Goal: Task Accomplishment & Management: Use online tool/utility

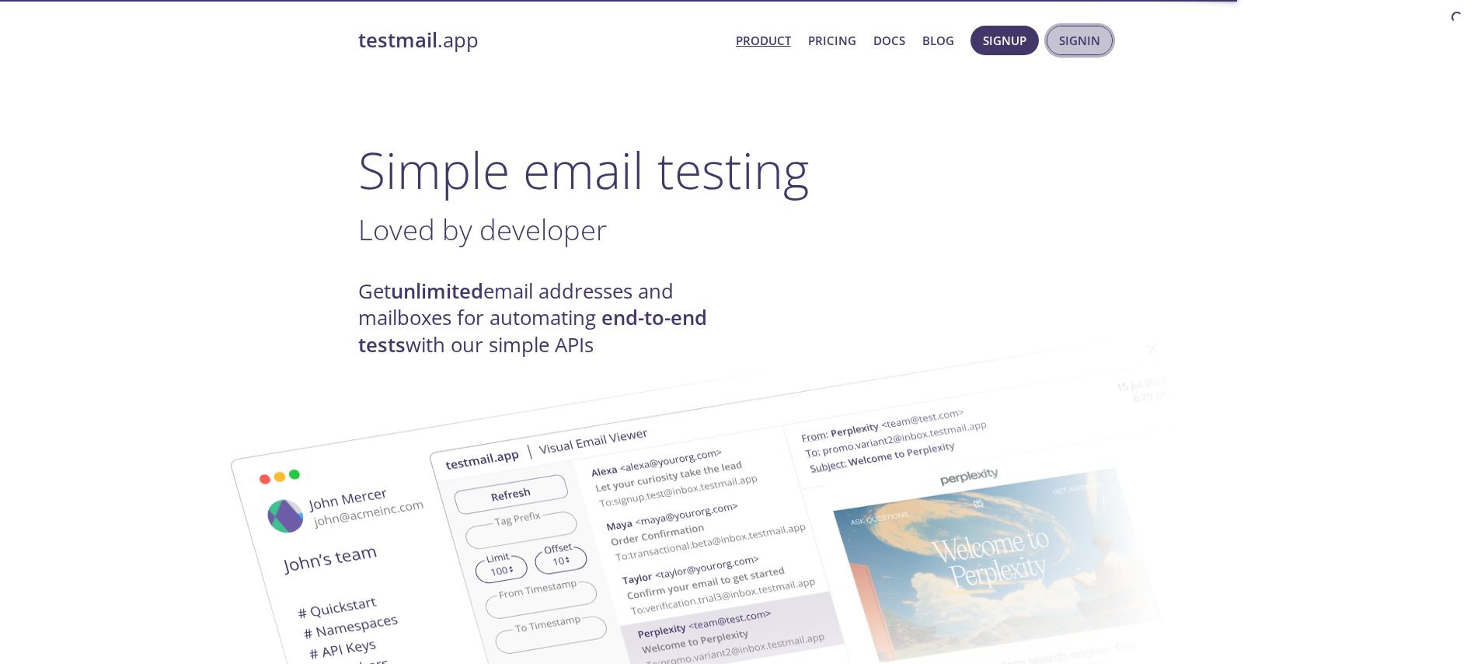
click at [1085, 46] on span "Signin" at bounding box center [1079, 40] width 41 height 20
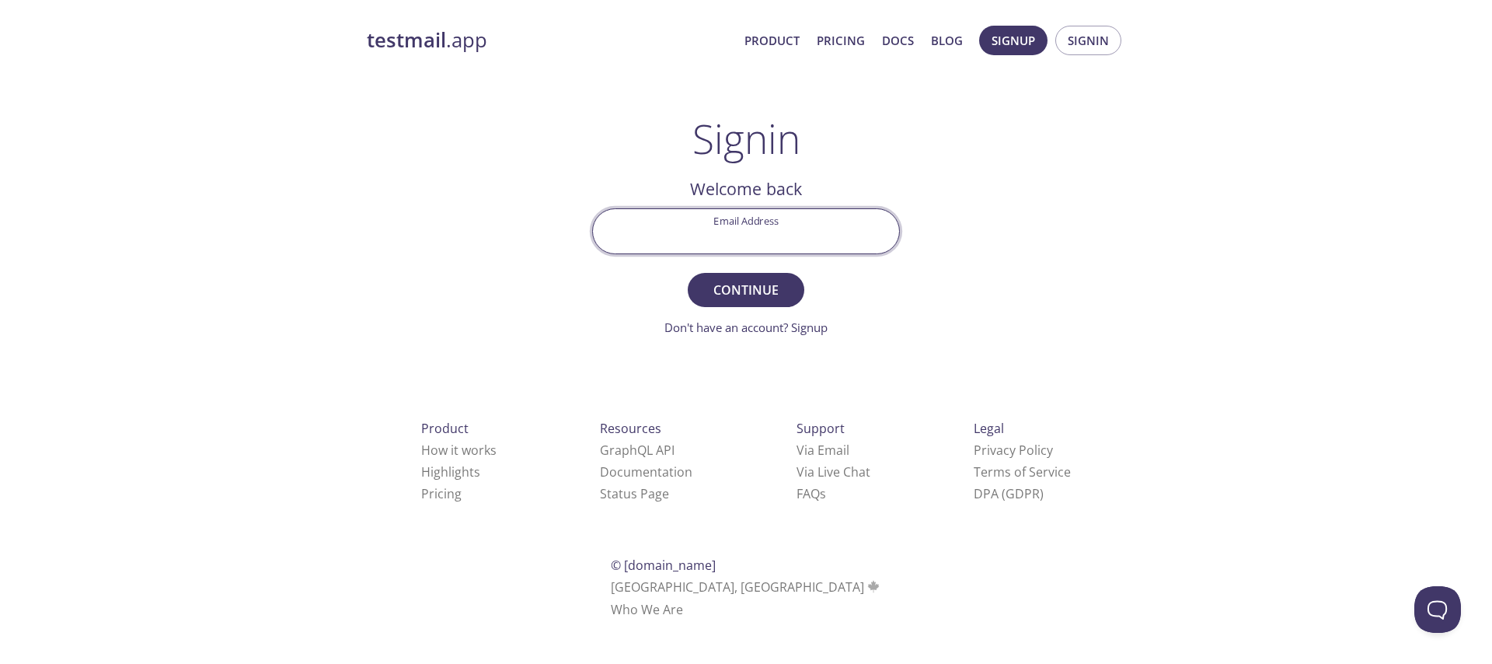
click at [784, 219] on input "Email Address" at bounding box center [746, 231] width 306 height 44
type input "[EMAIL_ADDRESS][DOMAIN_NAME]"
click at [785, 285] on span "Continue" at bounding box center [746, 290] width 82 height 22
click at [745, 237] on input "Signin Security Code" at bounding box center [746, 231] width 306 height 44
paste input "NTQJ5S3"
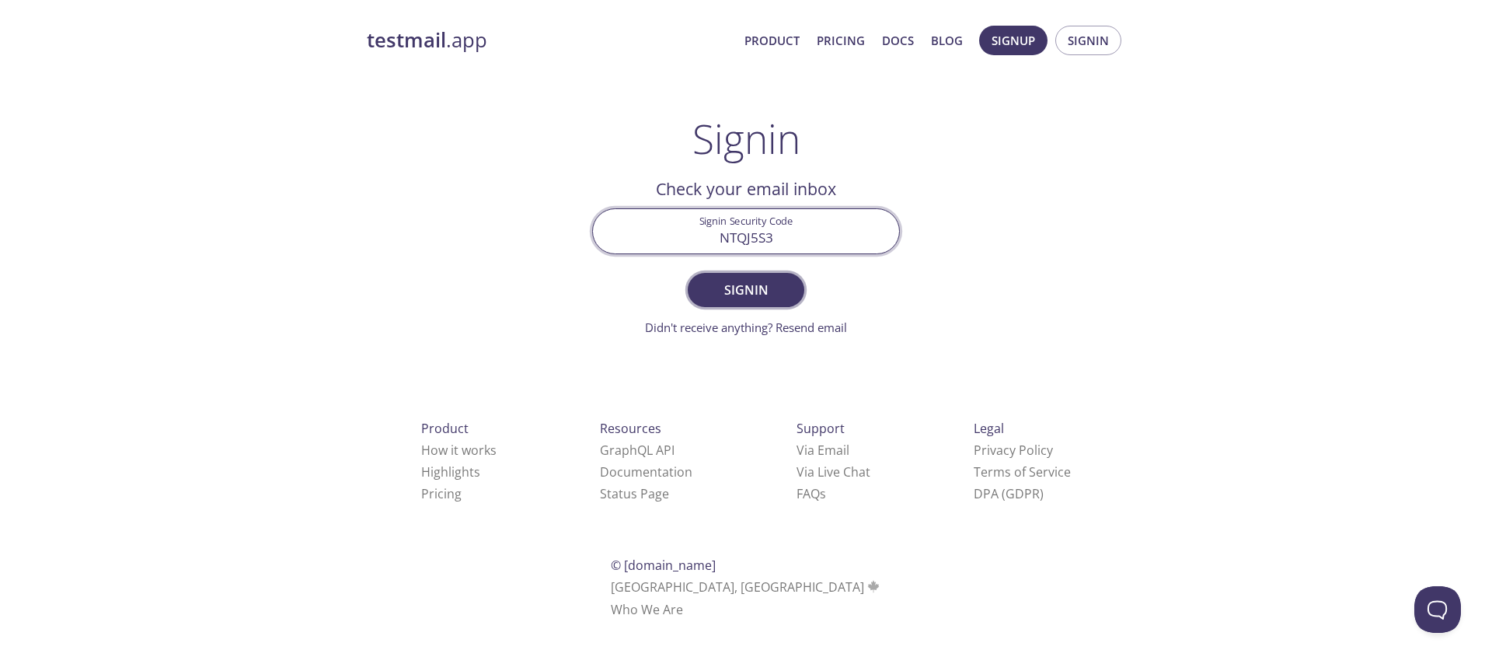
type input "NTQJ5S3"
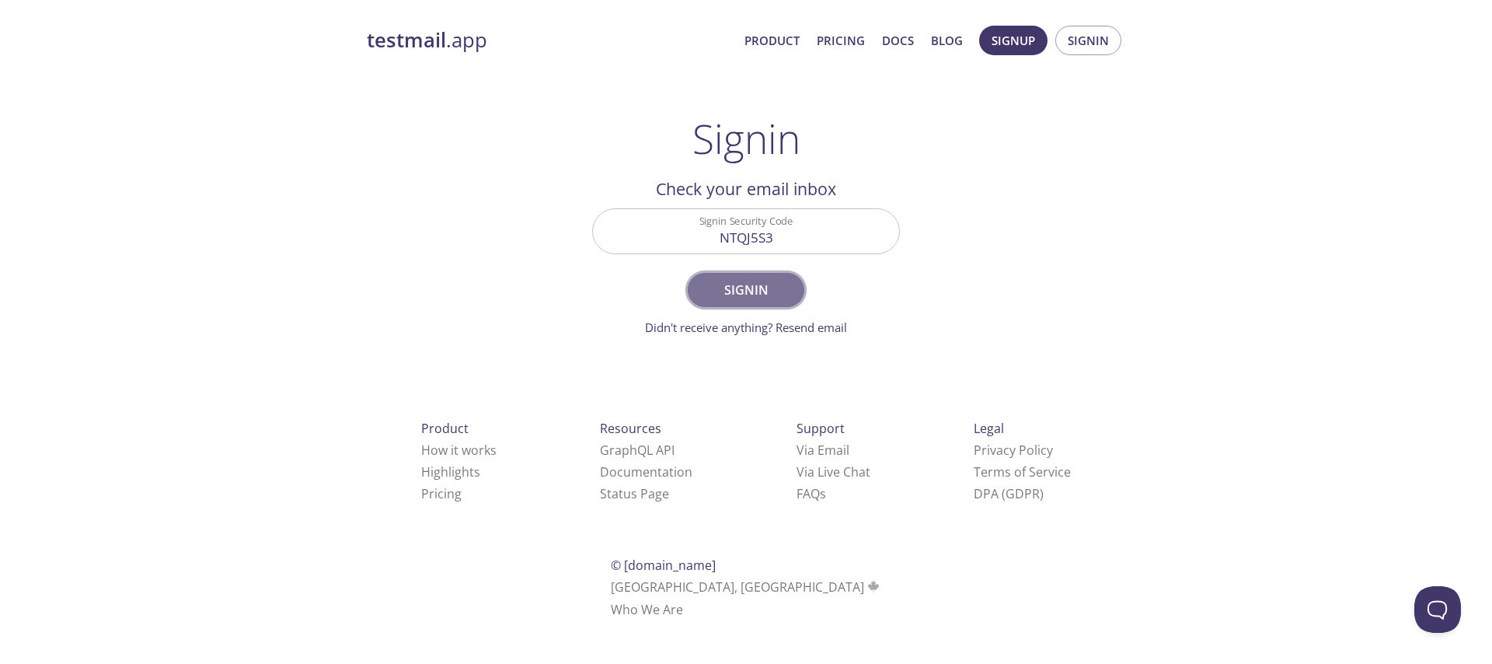
click at [732, 299] on span "Signin" at bounding box center [746, 290] width 82 height 22
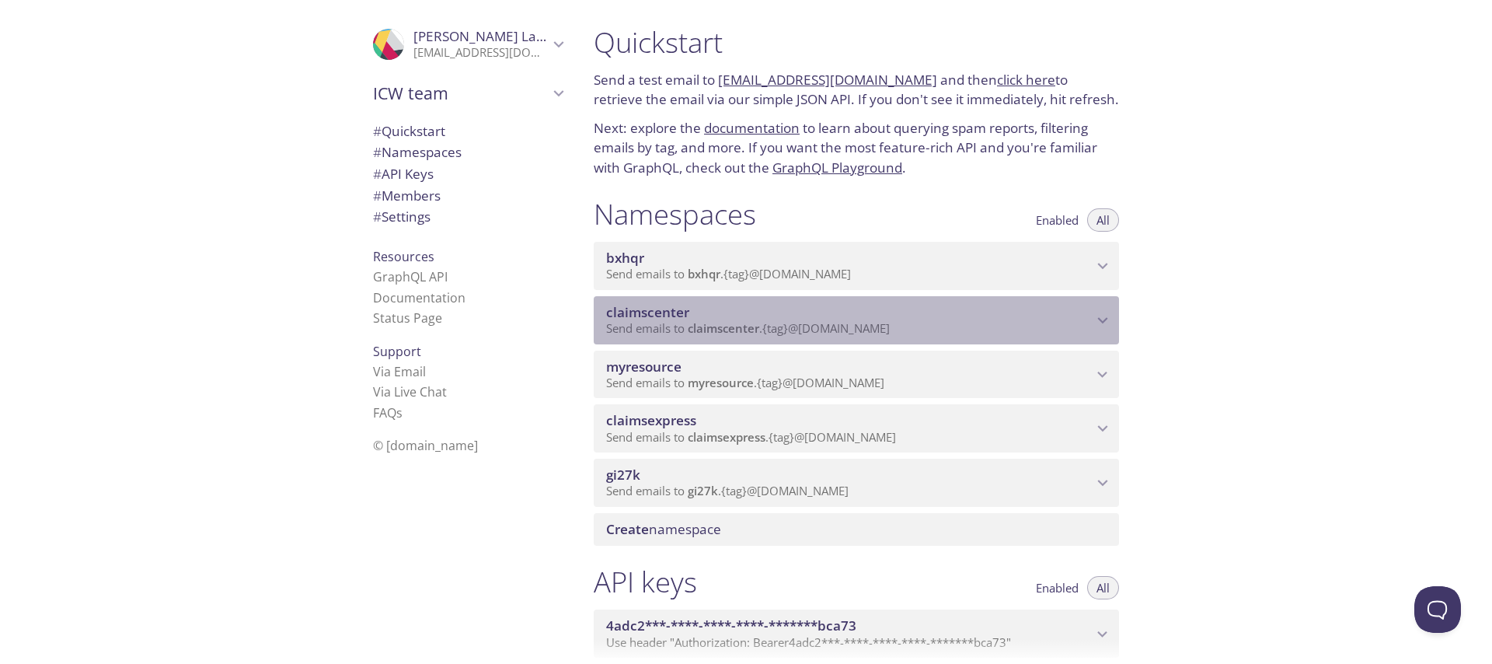
click at [751, 319] on span "claimscenter" at bounding box center [849, 312] width 487 height 17
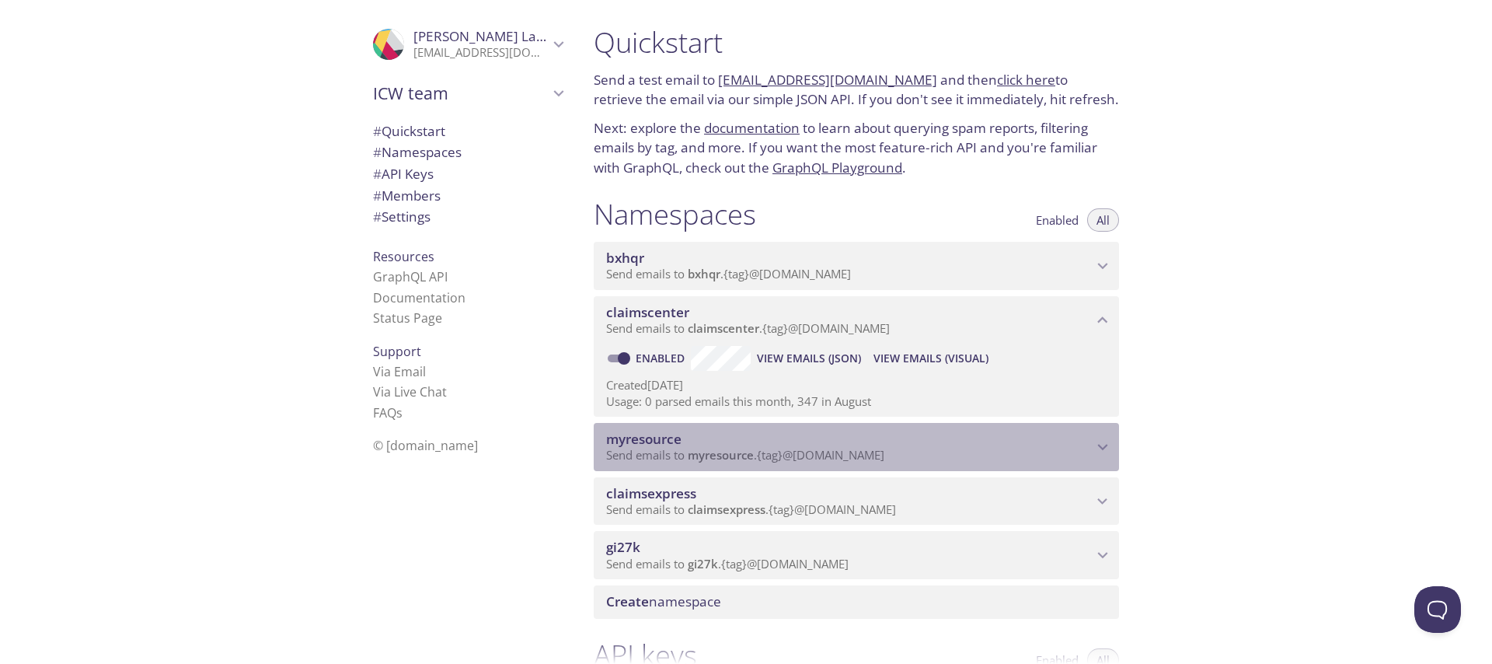
click at [756, 444] on span "myresource" at bounding box center [849, 439] width 487 height 17
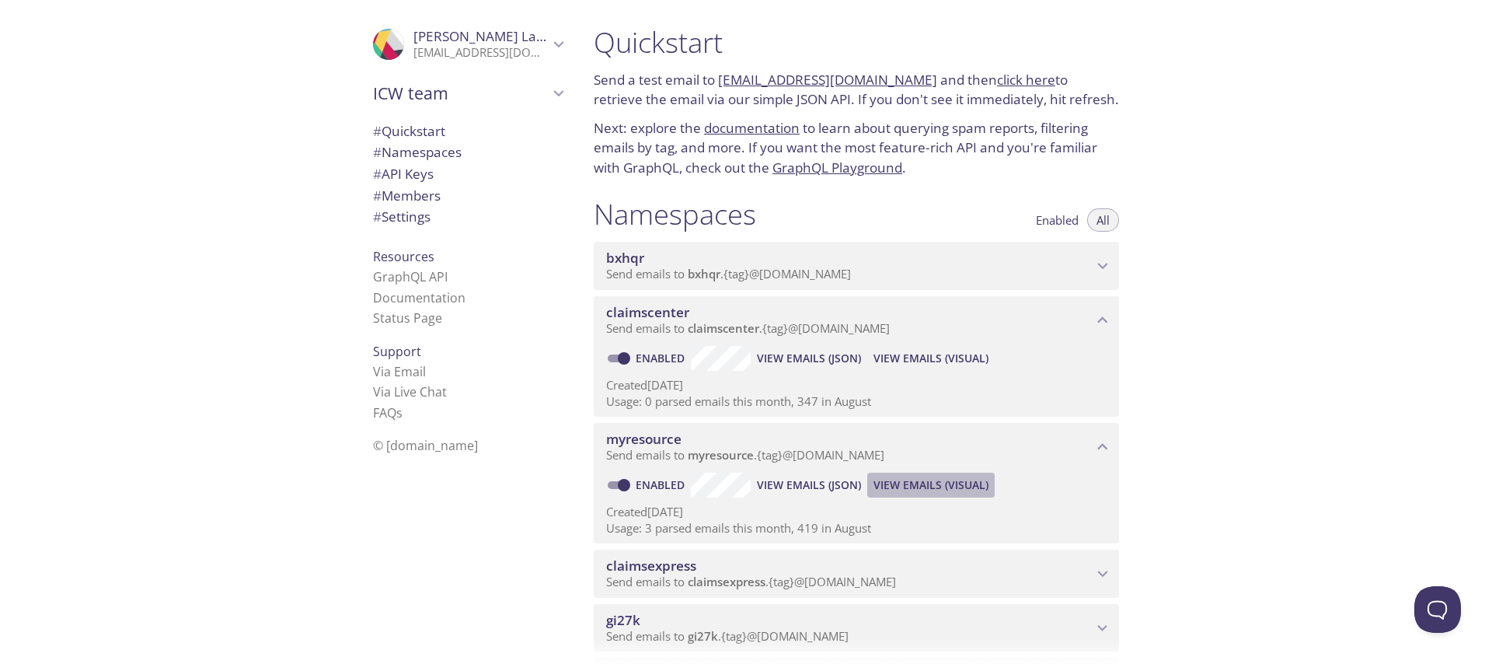
click at [924, 486] on span "View Emails (Visual)" at bounding box center [931, 485] width 115 height 19
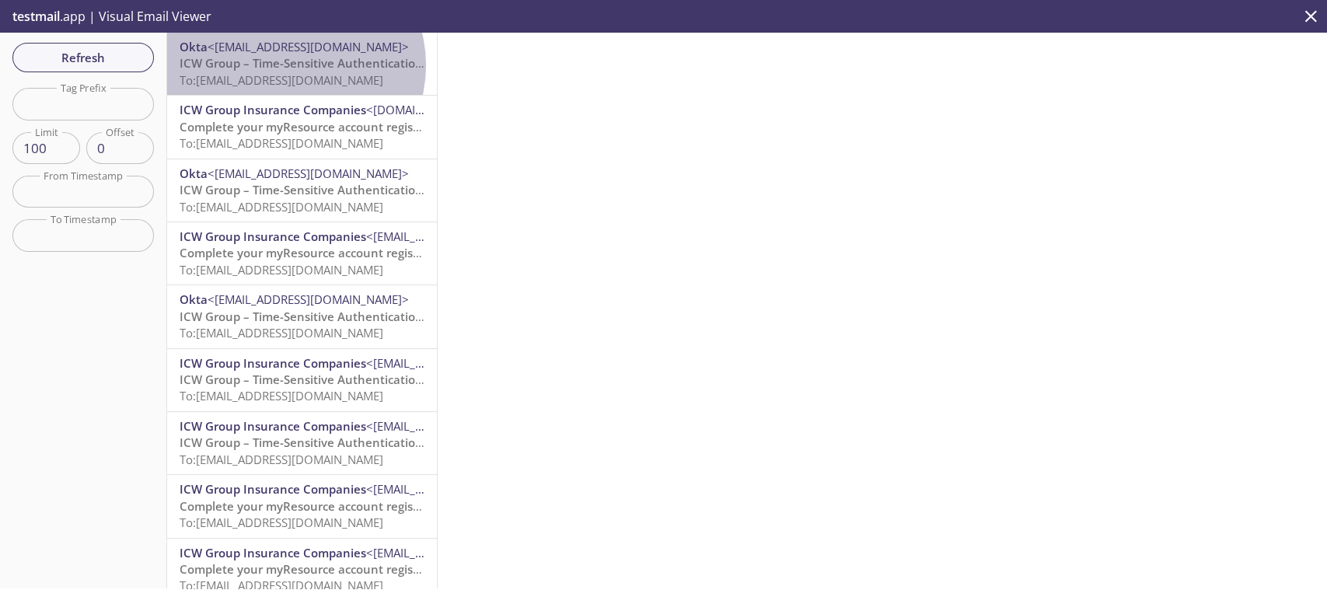
click at [291, 65] on span "ICW Group – Time-Sensitive Authentication Code" at bounding box center [317, 63] width 275 height 16
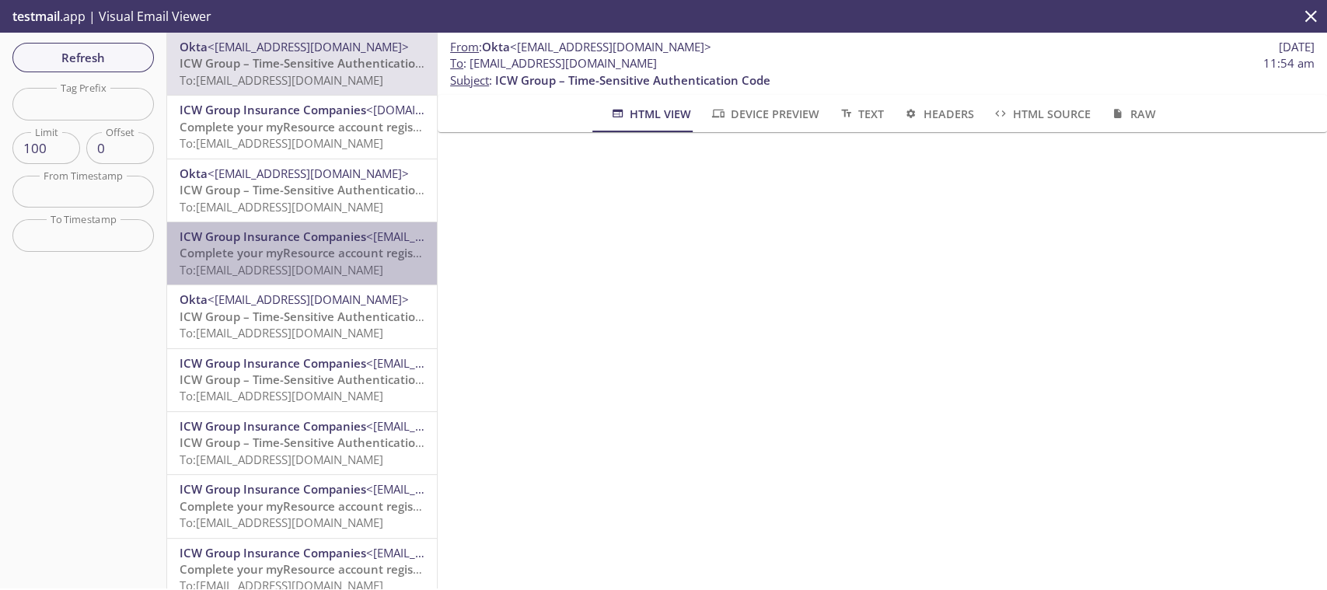
click at [322, 257] on span "Complete your myResource account registration" at bounding box center [316, 253] width 272 height 16
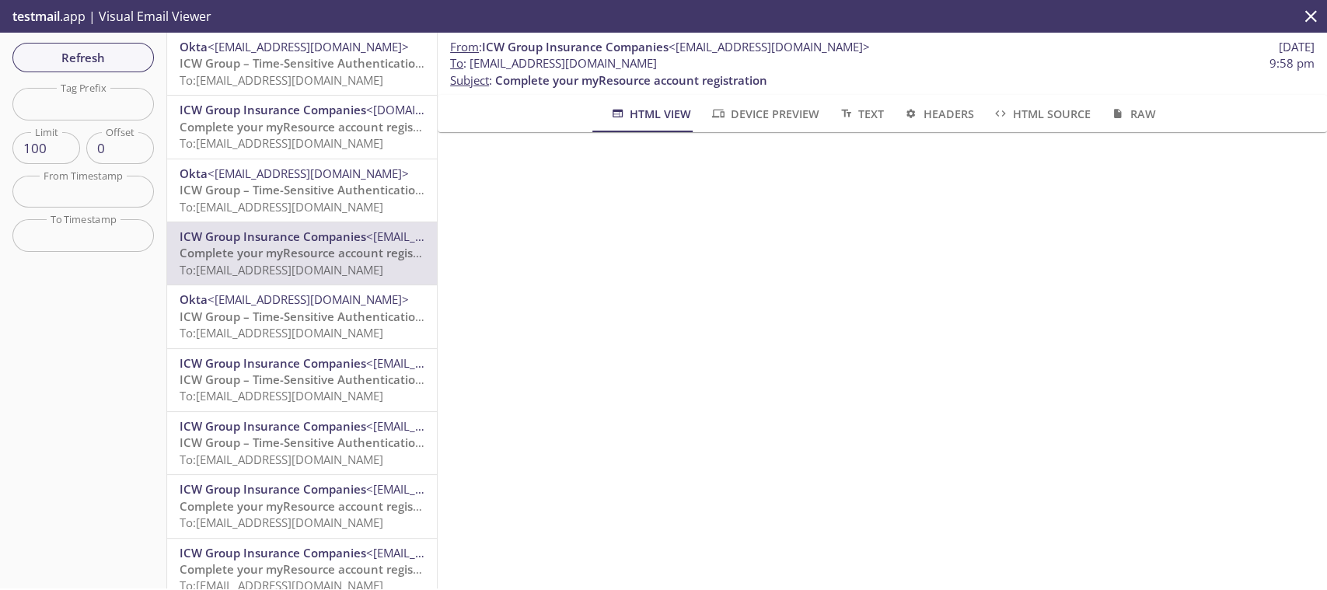
drag, startPoint x: 726, startPoint y: 60, endPoint x: 471, endPoint y: 65, distance: 255.0
click at [471, 65] on span "To : [EMAIL_ADDRESS][DOMAIN_NAME] 9:58 pm" at bounding box center [882, 63] width 864 height 16
copy span "[EMAIL_ADDRESS][DOMAIN_NAME]"
click at [104, 47] on span "Refresh" at bounding box center [83, 57] width 117 height 20
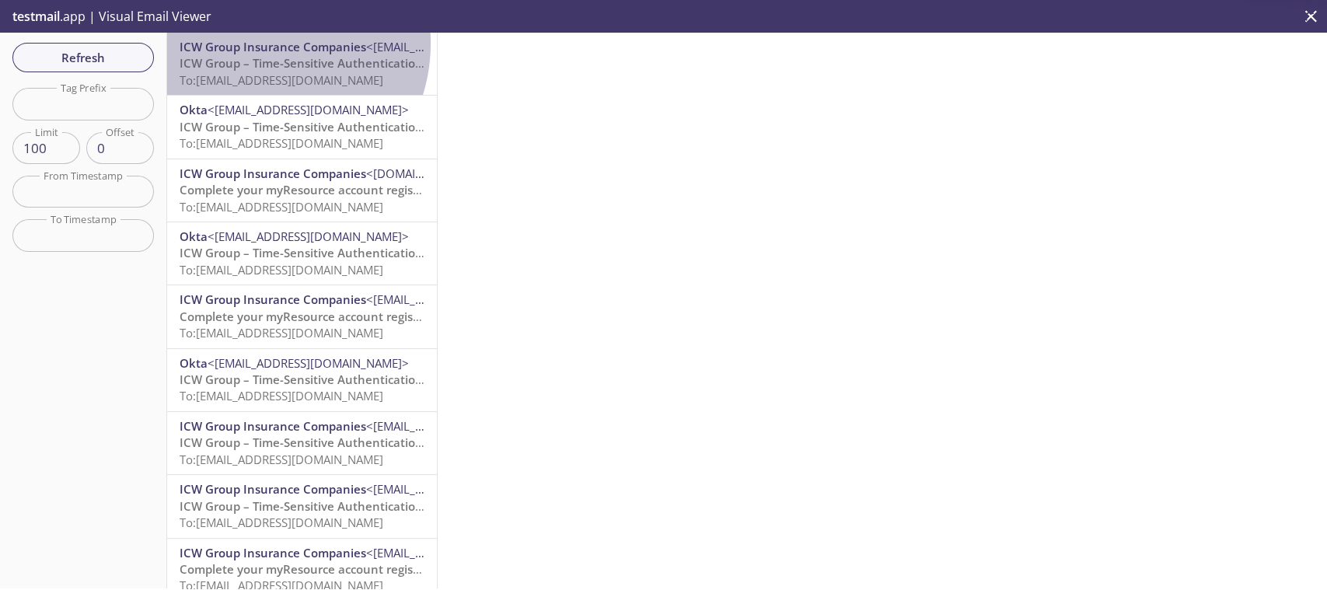
click at [255, 43] on span "ICW Group Insurance Companies" at bounding box center [273, 47] width 187 height 16
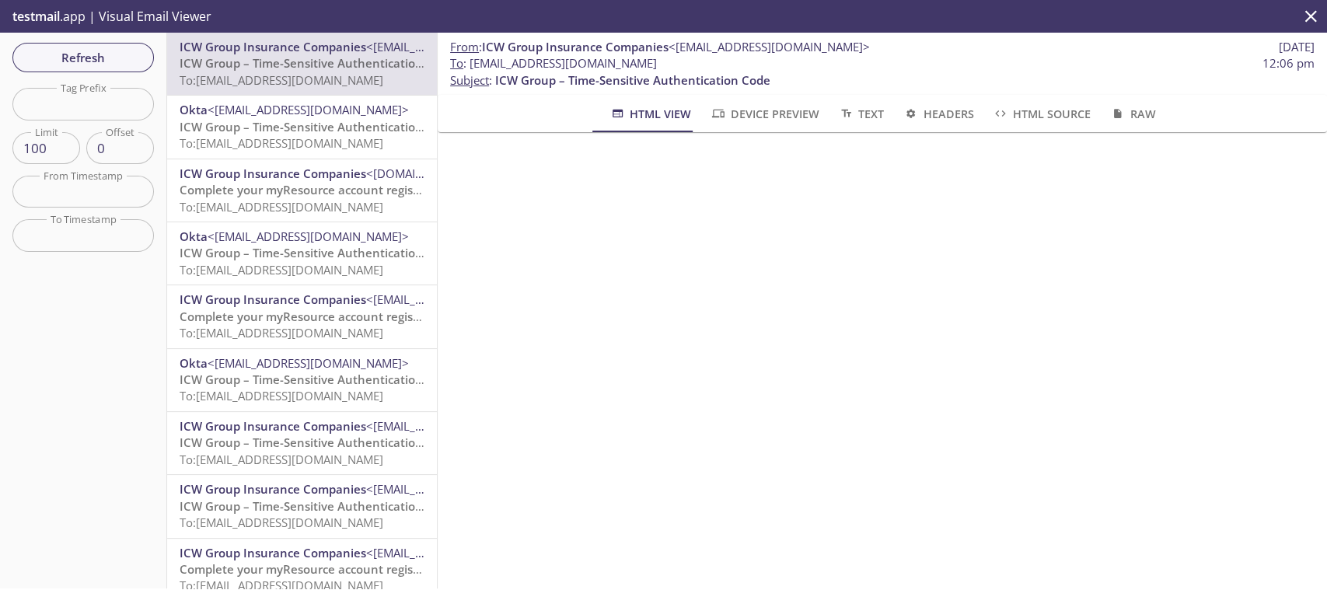
drag, startPoint x: 473, startPoint y: 68, endPoint x: 756, endPoint y: 56, distance: 283.2
click at [756, 56] on span "To : [EMAIL_ADDRESS][DOMAIN_NAME] 12:06 pm" at bounding box center [882, 63] width 864 height 16
copy span "[EMAIL_ADDRESS][DOMAIN_NAME]"
click at [64, 59] on span "Refresh" at bounding box center [83, 57] width 117 height 20
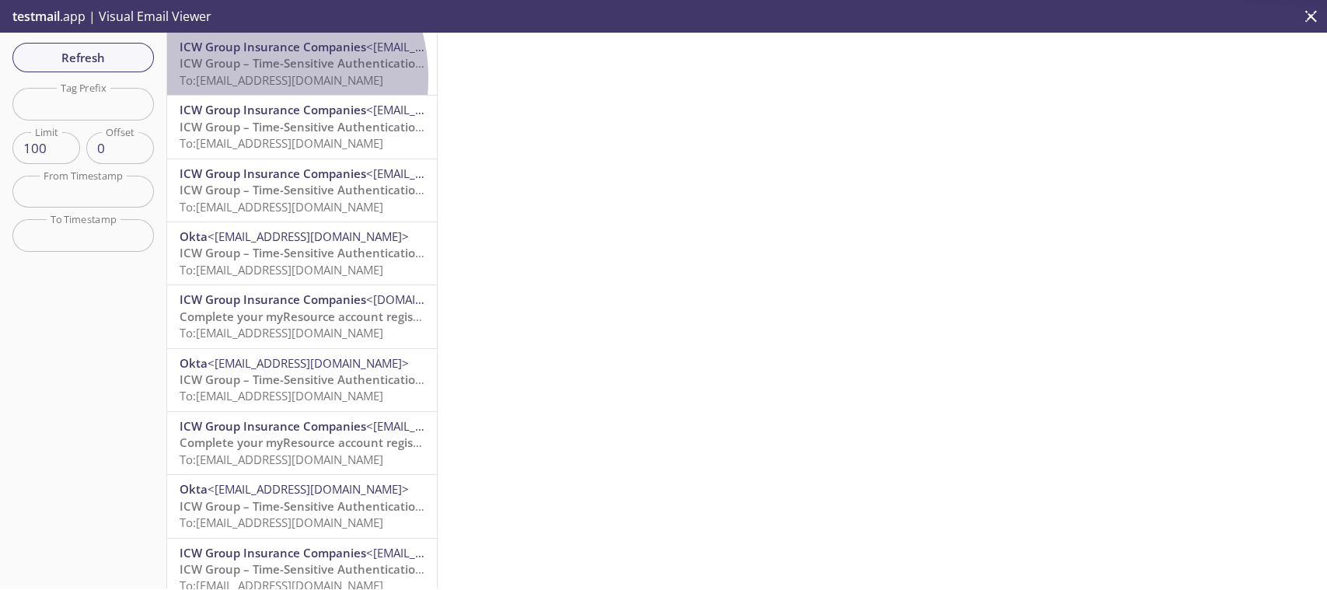
click at [249, 78] on span "To: [EMAIL_ADDRESS][DOMAIN_NAME]" at bounding box center [282, 80] width 204 height 16
